Goal: Navigation & Orientation: Understand site structure

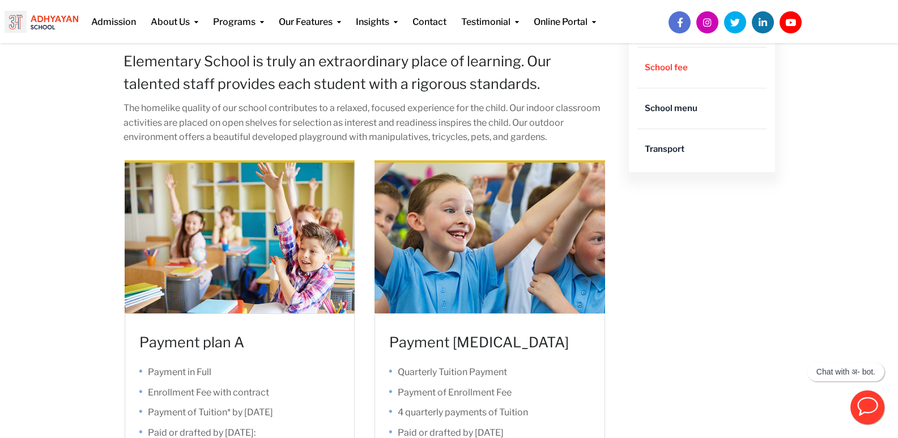
scroll to position [340, 0]
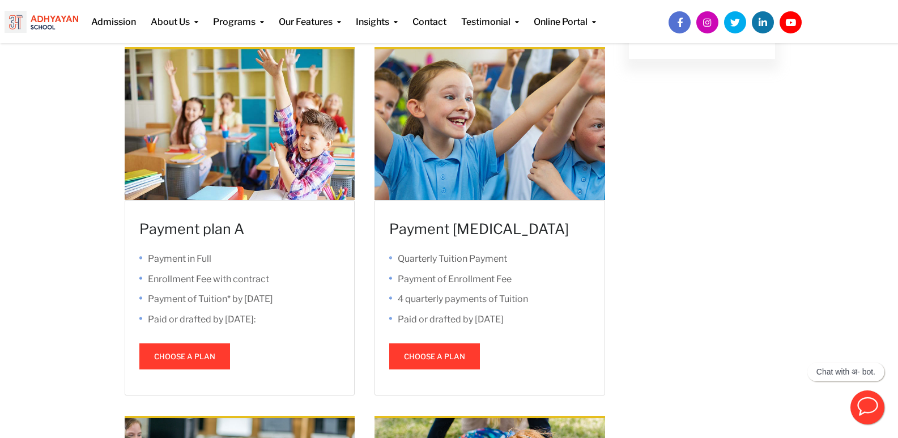
click at [186, 360] on button "Choose a plan" at bounding box center [184, 356] width 91 height 26
click at [211, 351] on button "Choose a plan" at bounding box center [184, 356] width 91 height 26
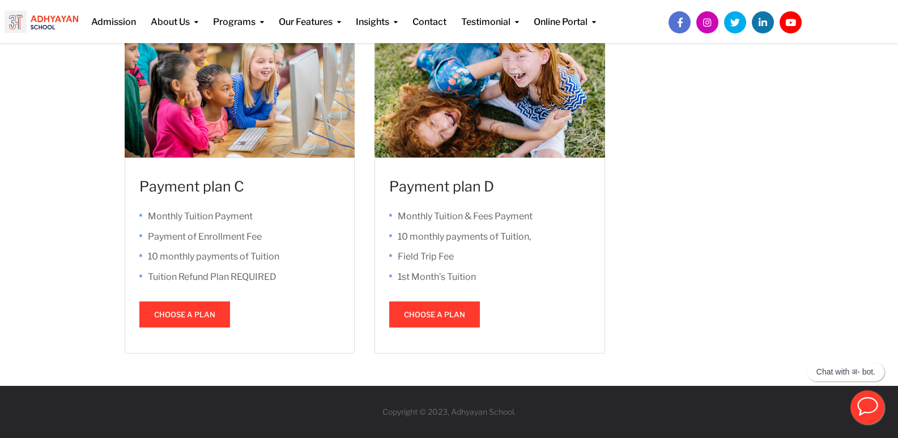
scroll to position [524, 0]
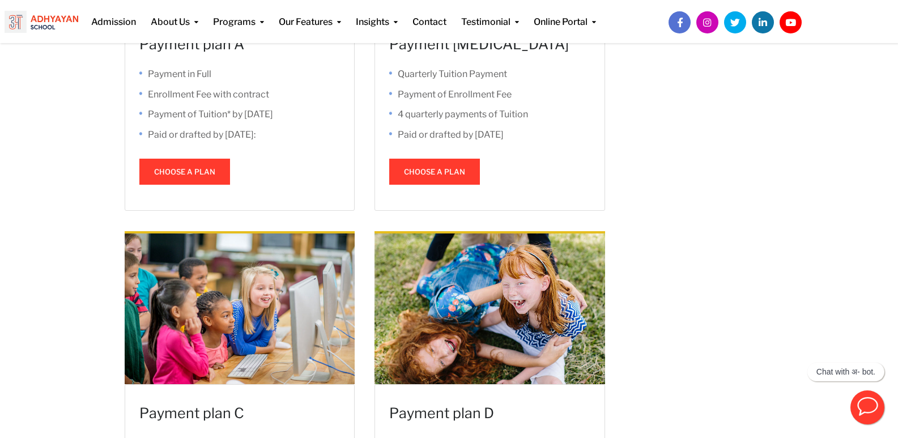
click at [434, 172] on span at bounding box center [434, 172] width 0 height 0
click at [425, 173] on button "Choose a plan" at bounding box center [434, 172] width 91 height 26
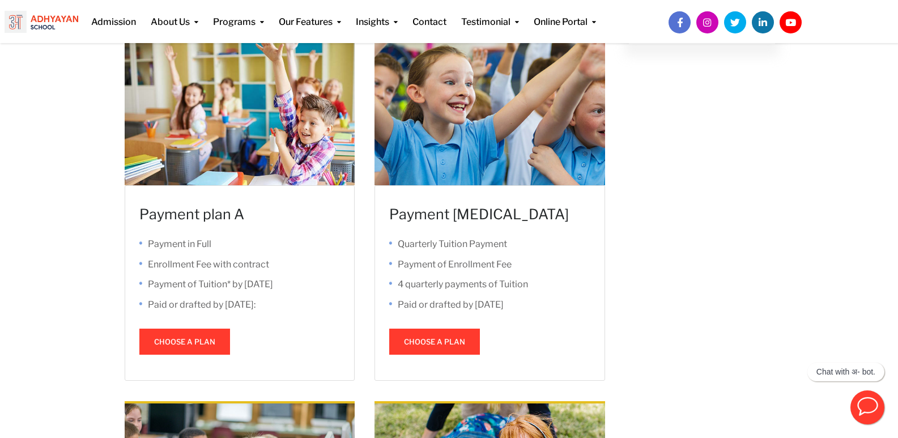
click at [206, 214] on link at bounding box center [239, 283] width 229 height 194
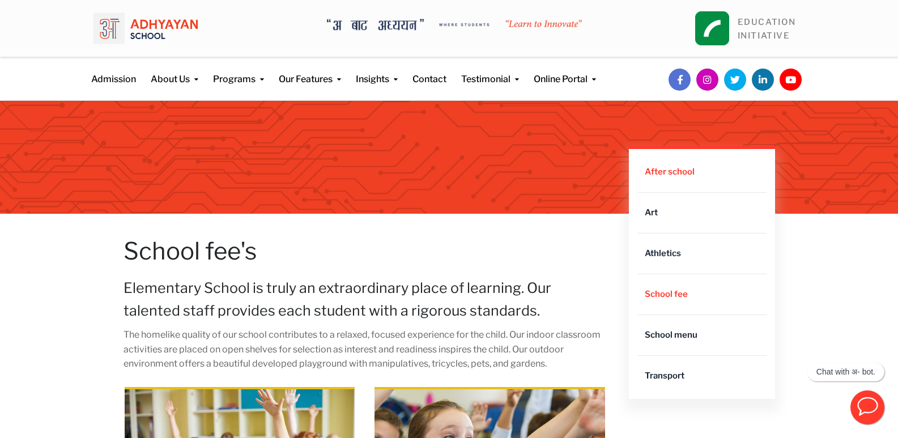
click at [693, 167] on link "After school" at bounding box center [701, 172] width 129 height 40
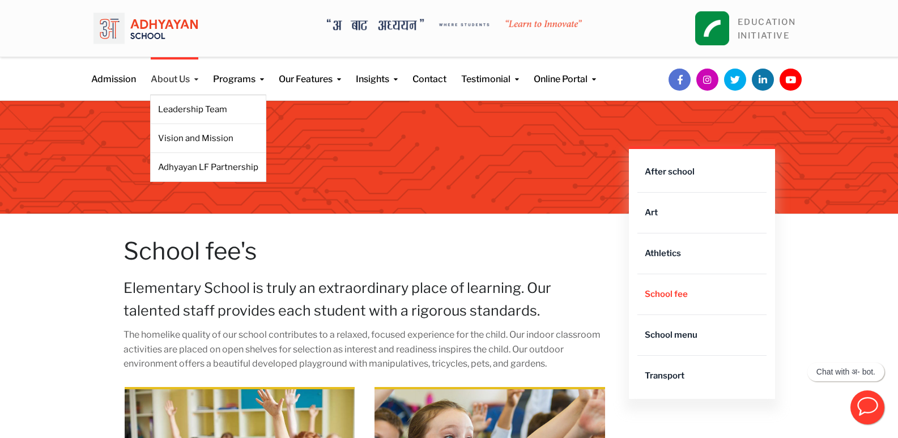
click at [181, 78] on link "About Us" at bounding box center [175, 71] width 48 height 29
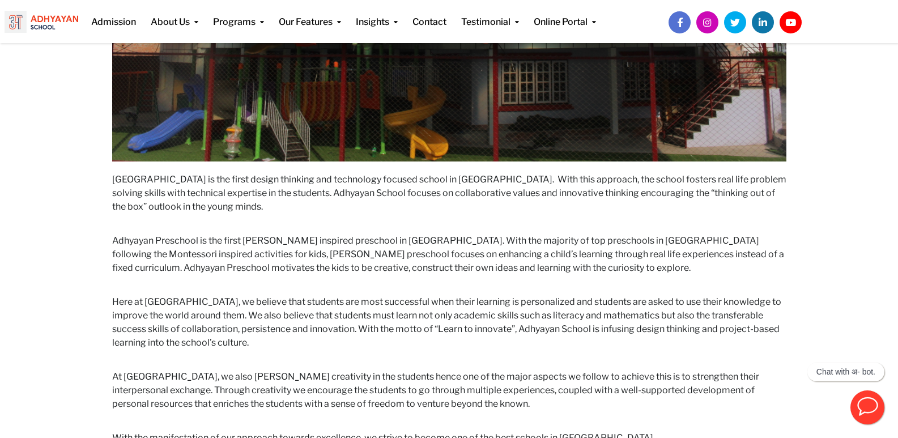
scroll to position [623, 0]
